Goal: Task Accomplishment & Management: Complete application form

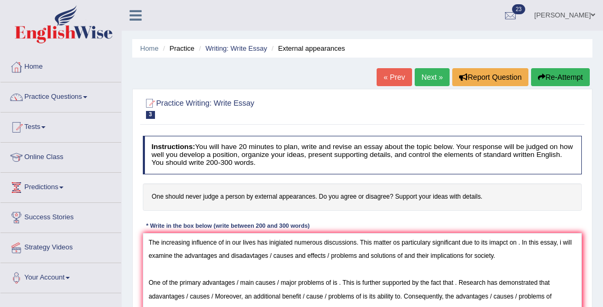
click at [575, 76] on button "Re-Attempt" at bounding box center [560, 77] width 59 height 18
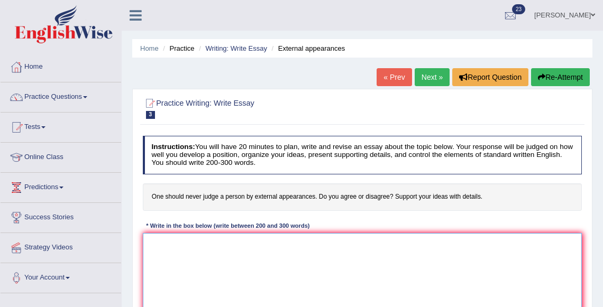
click at [392, 249] on textarea at bounding box center [363, 276] width 440 height 87
type textarea "t"
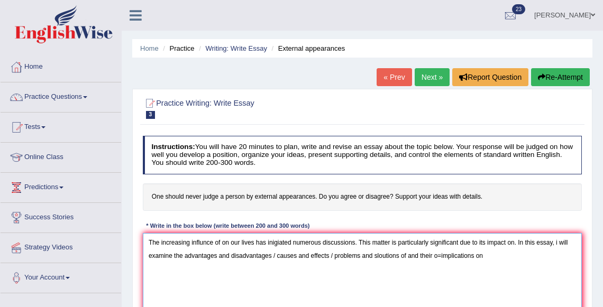
click at [446, 257] on textarea "The increasing influnce of on our lives has inigiated numerous discussions. Thi…" at bounding box center [363, 276] width 440 height 87
click at [496, 253] on textarea "The increasing influnce of on our lives has inigiated numerous discussions. Thi…" at bounding box center [363, 276] width 440 height 87
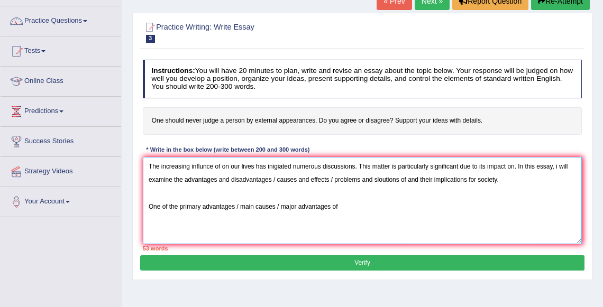
scroll to position [81, 0]
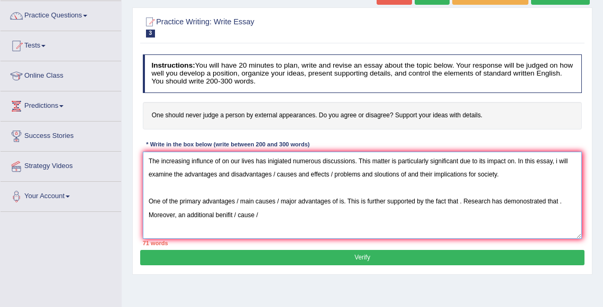
click at [228, 215] on textarea "The increasing influnce of on our lives has inigiated numerous discussions. Thi…" at bounding box center [363, 195] width 440 height 87
click at [275, 213] on textarea "The increasing influnce of on our lives has inigiated numerous discussions. Thi…" at bounding box center [363, 195] width 440 height 87
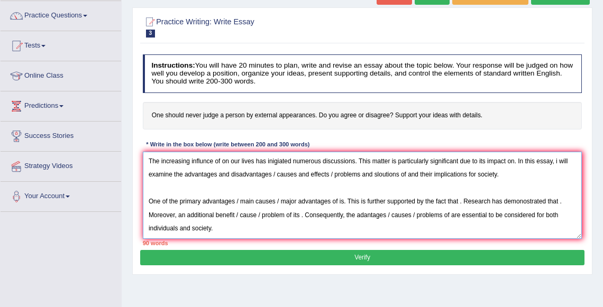
click at [463, 202] on textarea "The increasing influnce of on our lives has inigiated numerous discussions. Thi…" at bounding box center [363, 195] width 440 height 87
click at [565, 203] on textarea "The increasing influnce of on our lives has inigiated numerous discussions. Thi…" at bounding box center [363, 195] width 440 height 87
click at [287, 216] on textarea "The increasing influnce of on our lives has inigiated numerous discussions. Thi…" at bounding box center [363, 195] width 440 height 87
click at [296, 216] on textarea "The increasing influnce of on our lives has inigiated numerous discussions. Thi…" at bounding box center [363, 195] width 440 height 87
click at [565, 201] on textarea "The increasing influnce of on our lives has inigiated numerous discussions. Thi…" at bounding box center [363, 195] width 440 height 87
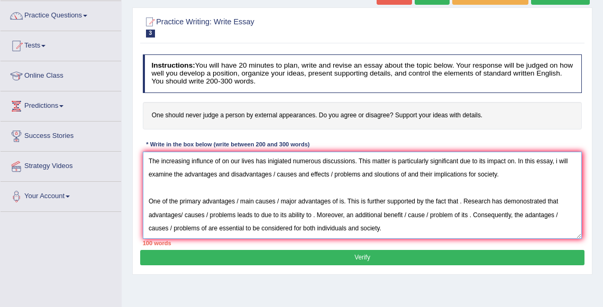
click at [478, 200] on textarea "The increasing influnce of on our lives has inigiated numerous discussions. Thi…" at bounding box center [363, 195] width 440 height 87
drag, startPoint x: 512, startPoint y: 170, endPoint x: 131, endPoint y: 159, distance: 381.2
click at [131, 159] on div "Home Practice Writing: Write Essay External appearances « Prev Next » Report Qu…" at bounding box center [363, 183] width 482 height 529
click at [514, 177] on textarea "The increasing influnce of on our lives has inigiated numerous discussions. Thi…" at bounding box center [363, 195] width 440 height 87
drag, startPoint x: 468, startPoint y: 174, endPoint x: 393, endPoint y: 152, distance: 78.4
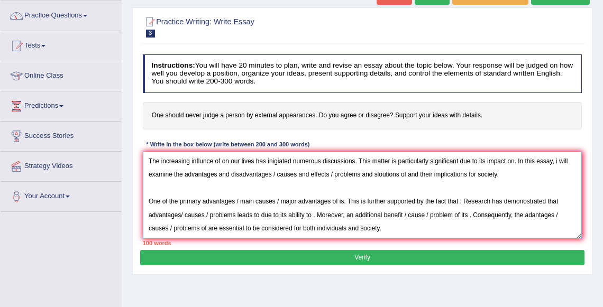
click at [392, 152] on textarea "The increasing influnce of on our lives has inigiated numerous discussions. Thi…" at bounding box center [363, 195] width 440 height 87
click at [502, 176] on textarea "The increasing influnce of on our lives has inigiated numerous discussions. Thi…" at bounding box center [363, 195] width 440 height 87
drag, startPoint x: 512, startPoint y: 175, endPoint x: 137, endPoint y: 138, distance: 377.6
click at [137, 138] on div "Practice Writing: Write Essay 3 External appearances Instructions: You will hav…" at bounding box center [362, 141] width 460 height 268
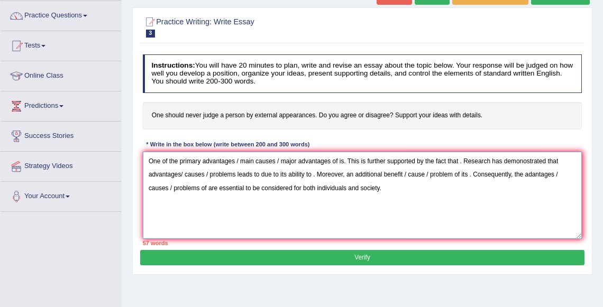
drag, startPoint x: 149, startPoint y: 203, endPoint x: 319, endPoint y: 204, distance: 170.4
click at [319, 204] on textarea "One of the primary advantages / main causes / major advantages of is. This is f…" at bounding box center [363, 195] width 440 height 87
click at [402, 204] on textarea "One of the primary advantages / main causes / major advantages of is. This is f…" at bounding box center [363, 195] width 440 height 87
drag, startPoint x: 392, startPoint y: 217, endPoint x: 123, endPoint y: 186, distance: 270.6
click at [123, 186] on div "Home Practice Writing: Write Essay External appearances « Prev Next » Report Qu…" at bounding box center [363, 183] width 482 height 529
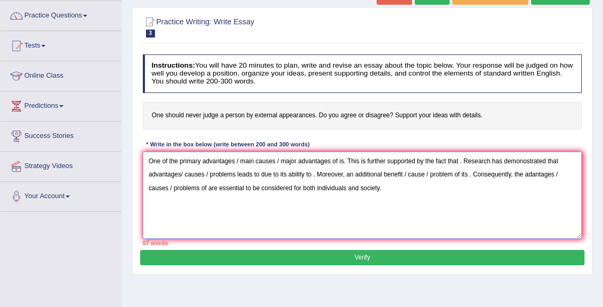
type textarea "One of the primary advantages / main causes / major advantages of is. This is f…"
